Goal: Transaction & Acquisition: Purchase product/service

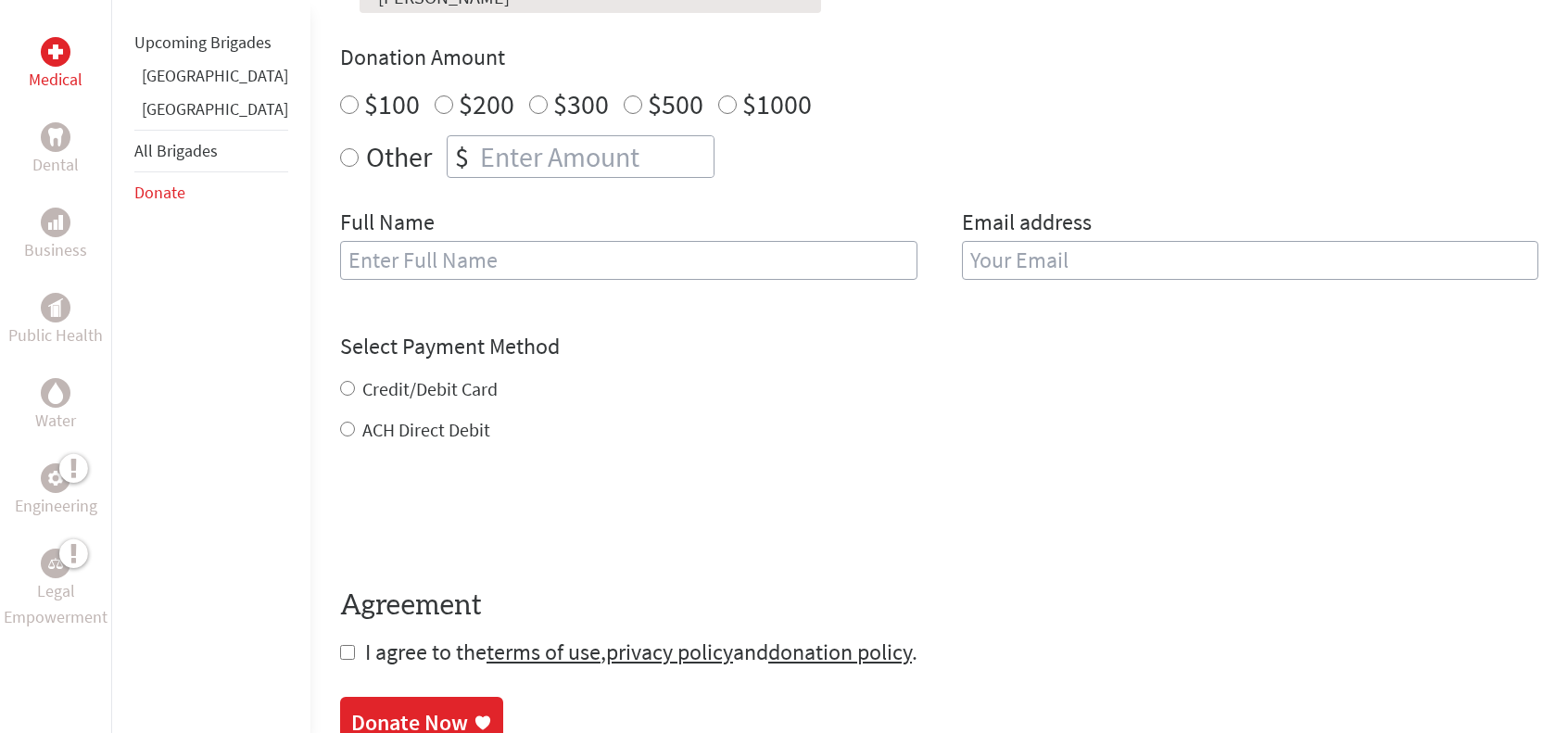
scroll to position [679, 0]
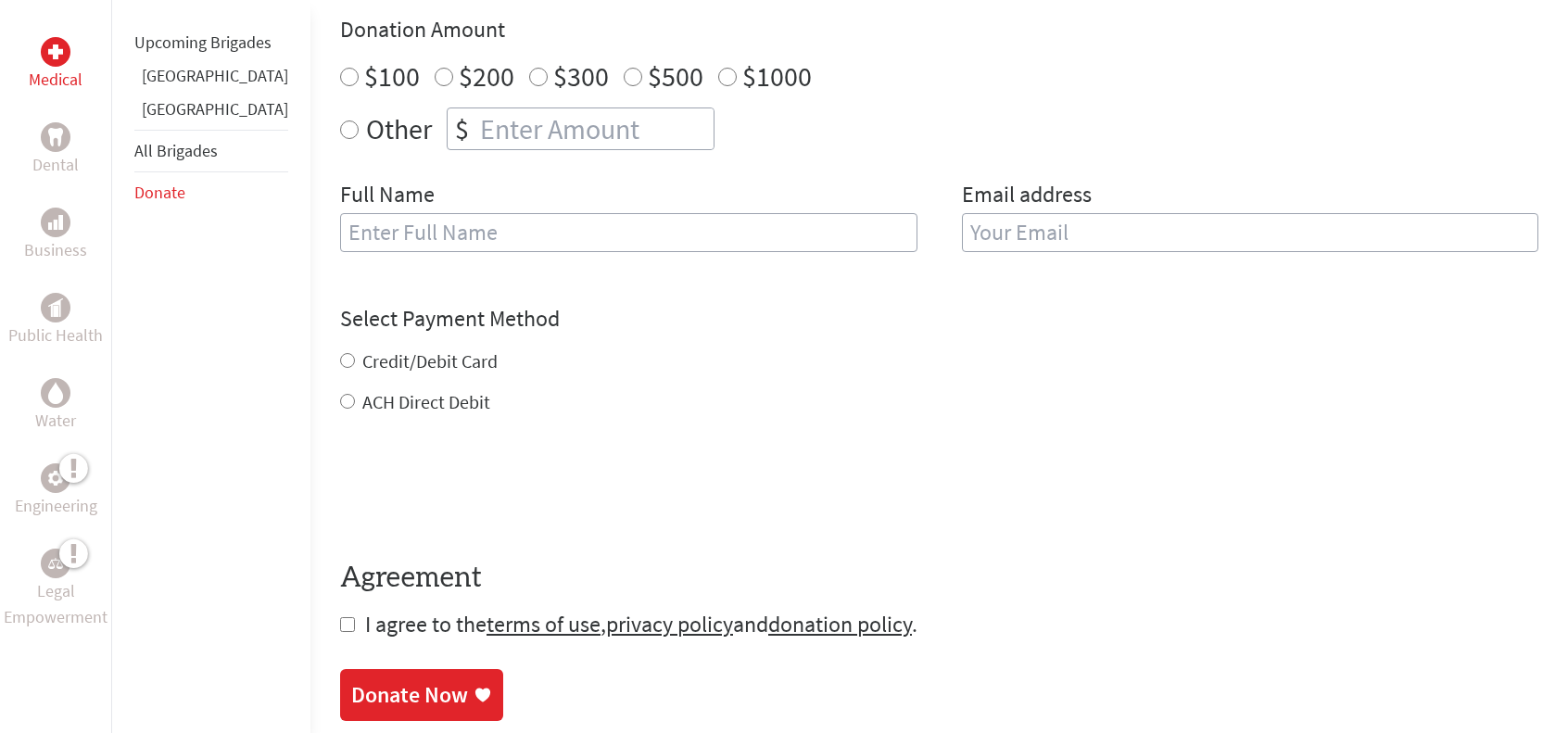
click at [340, 74] on input "$100" at bounding box center [348, 76] width 18 height 18
radio input "true"
click at [350, 231] on input "text" at bounding box center [629, 232] width 578 height 39
paste input "Anonymous"
type input "Anonymous"
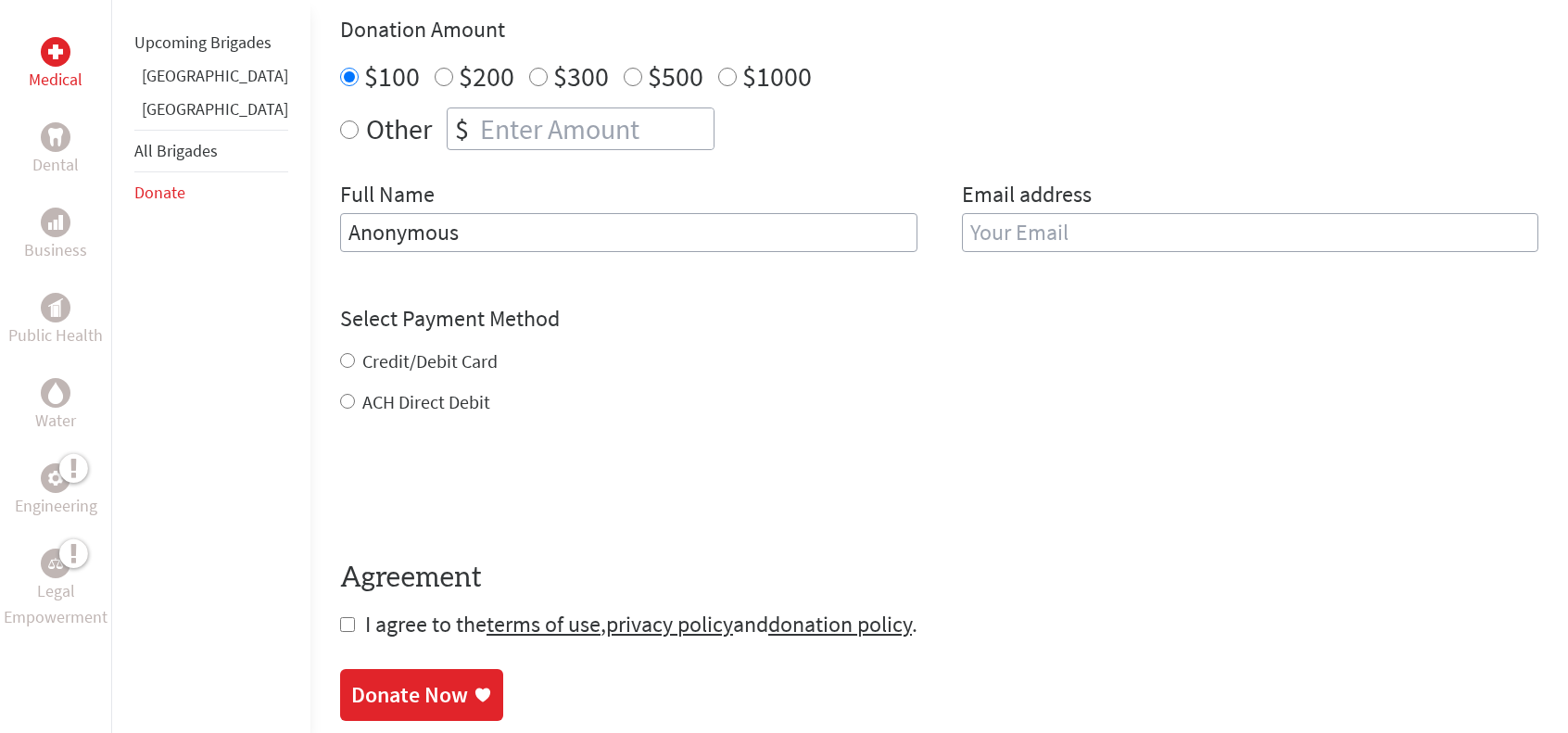
click at [989, 236] on input "email" at bounding box center [1250, 232] width 578 height 39
type input "c"
drag, startPoint x: 418, startPoint y: 232, endPoint x: 293, endPoint y: 234, distance: 125.0
click at [340, 234] on input "Anonymous" at bounding box center [629, 232] width 578 height 39
type input "Shazia"
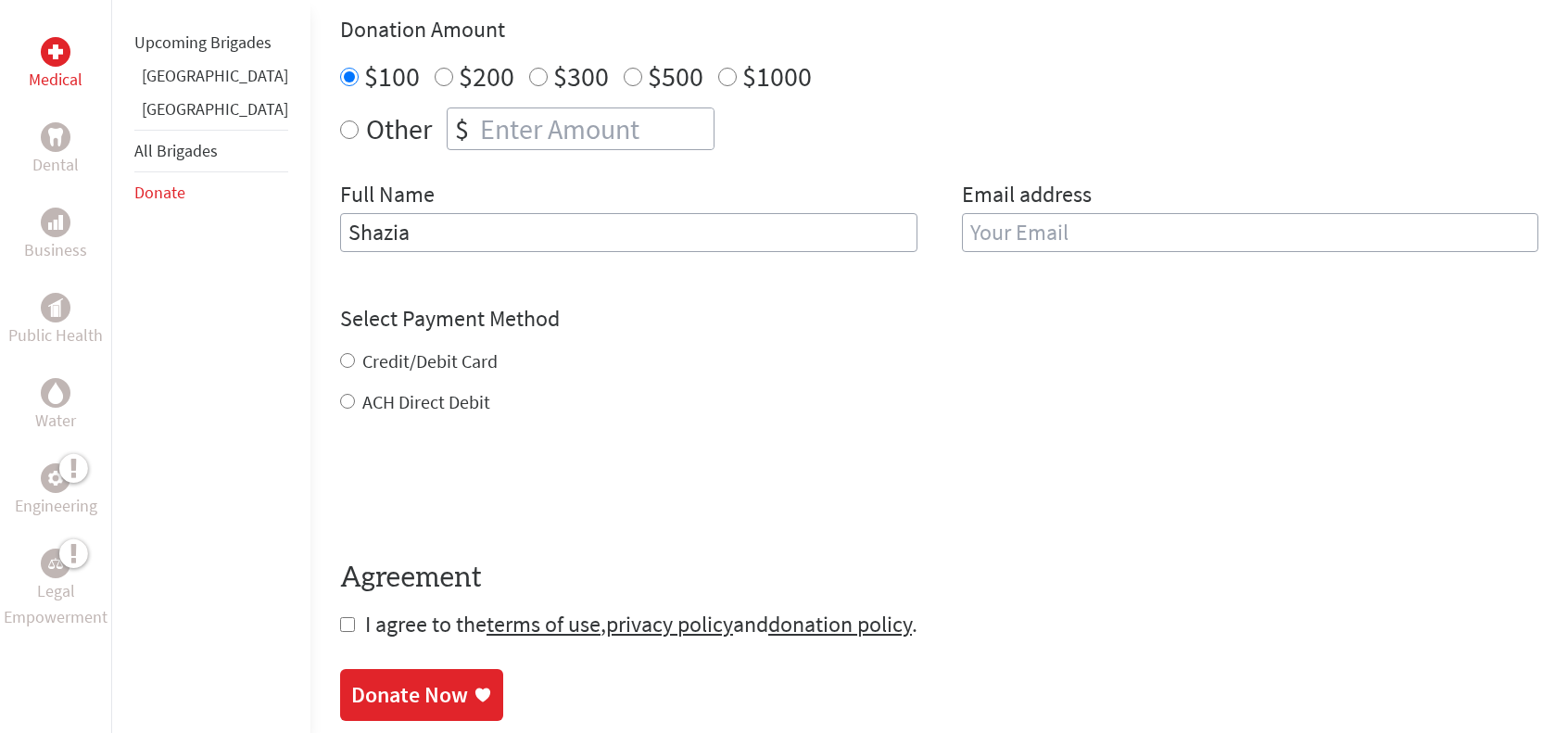
click at [965, 231] on input "email" at bounding box center [1250, 232] width 578 height 39
type input "[EMAIL_ADDRESS][DOMAIN_NAME]"
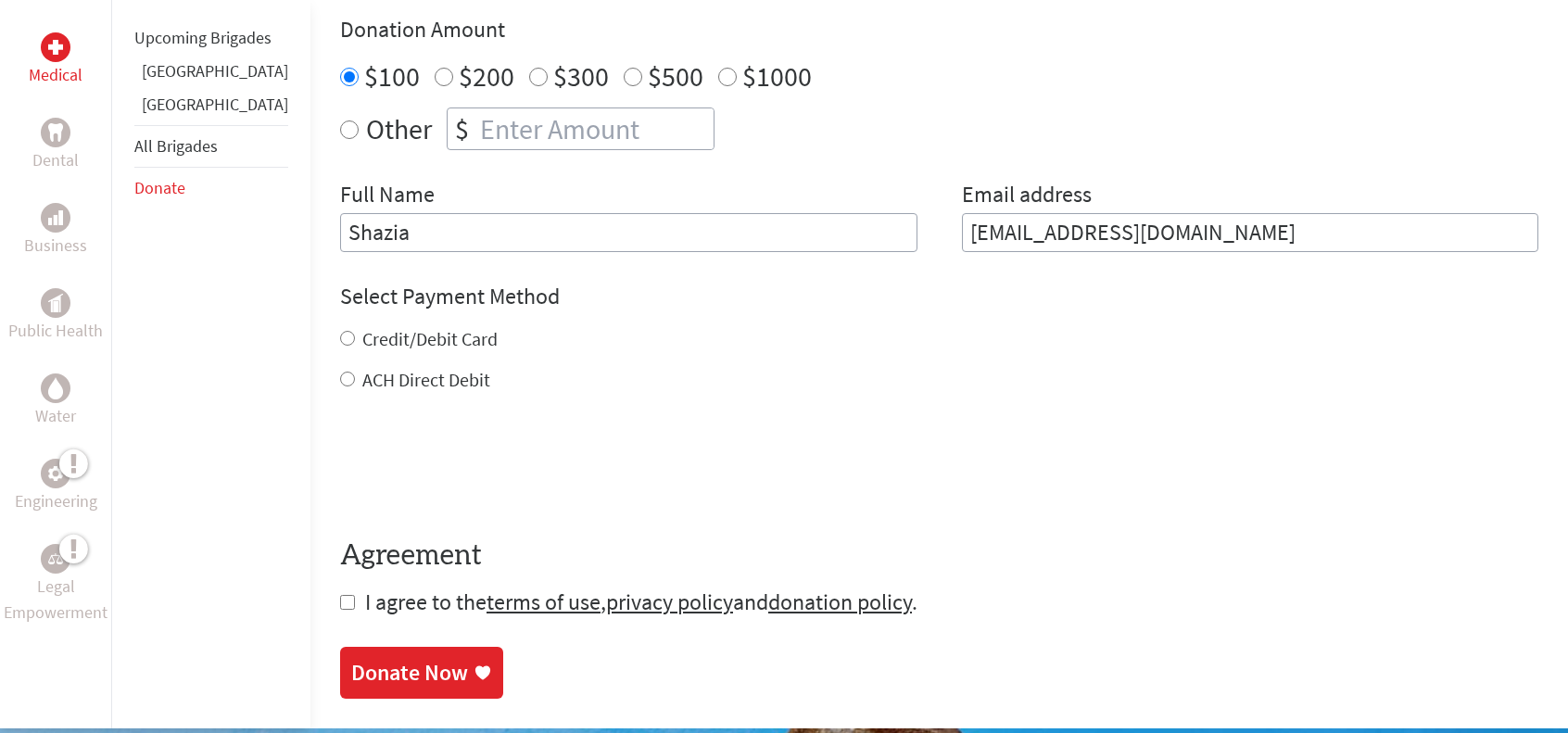
click at [340, 359] on div "Credit/Debit Card ACH Direct Debit" at bounding box center [938, 360] width 1198 height 67
click at [340, 340] on input "Credit/Debit Card" at bounding box center [346, 338] width 14 height 14
radio input "true"
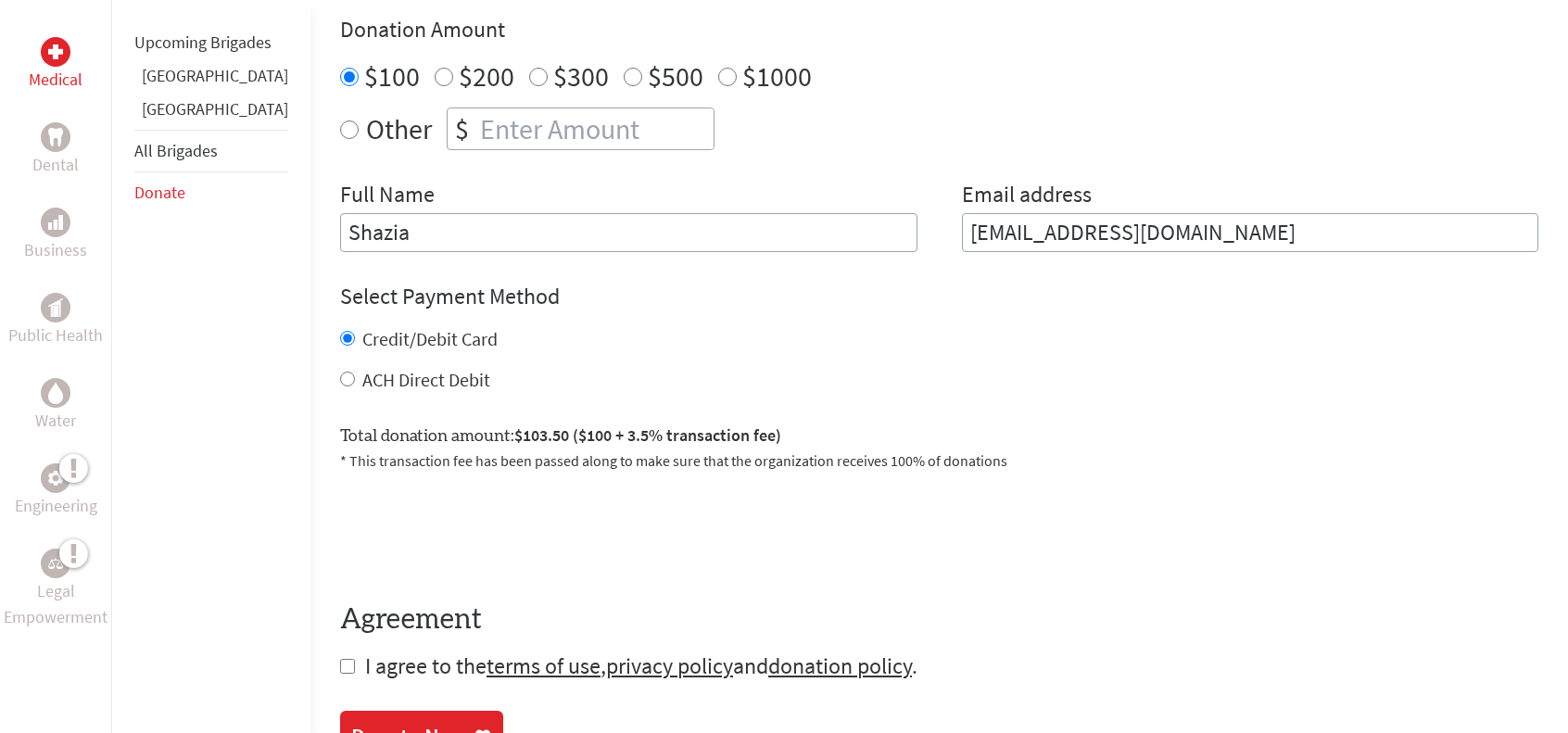
click at [340, 664] on input "checkbox" at bounding box center [346, 665] width 14 height 14
checkbox input "true"
click at [383, 713] on link "Donate Now" at bounding box center [421, 738] width 163 height 52
